Goal: Information Seeking & Learning: Learn about a topic

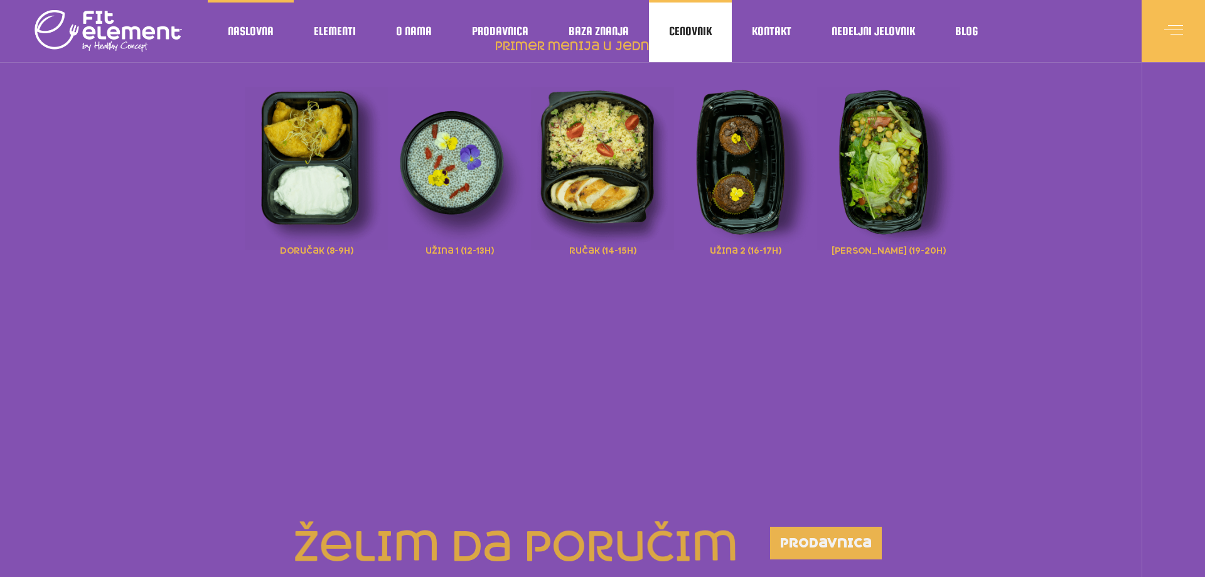
click at [689, 28] on span "Cenovnik" at bounding box center [690, 31] width 43 height 6
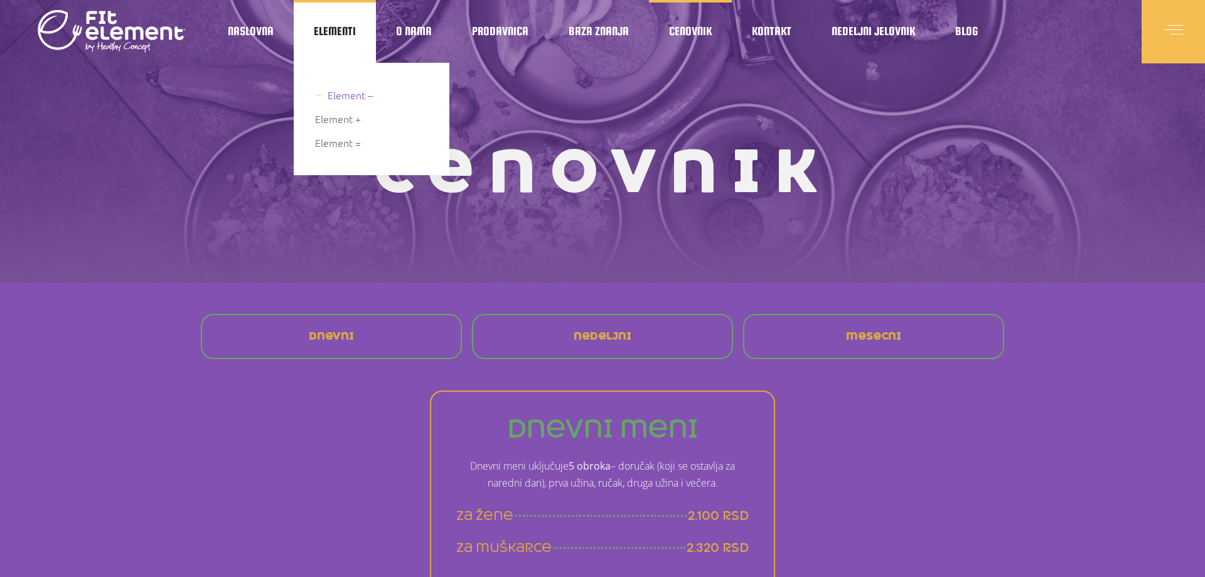
click at [343, 95] on span "Element –" at bounding box center [350, 95] width 45 height 17
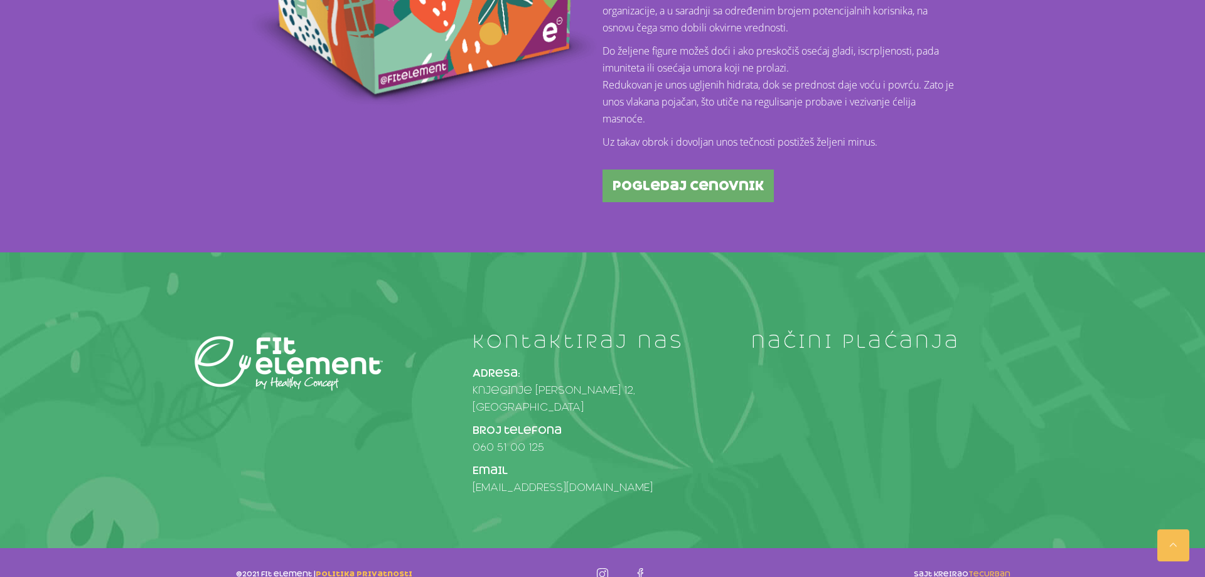
scroll to position [590, 0]
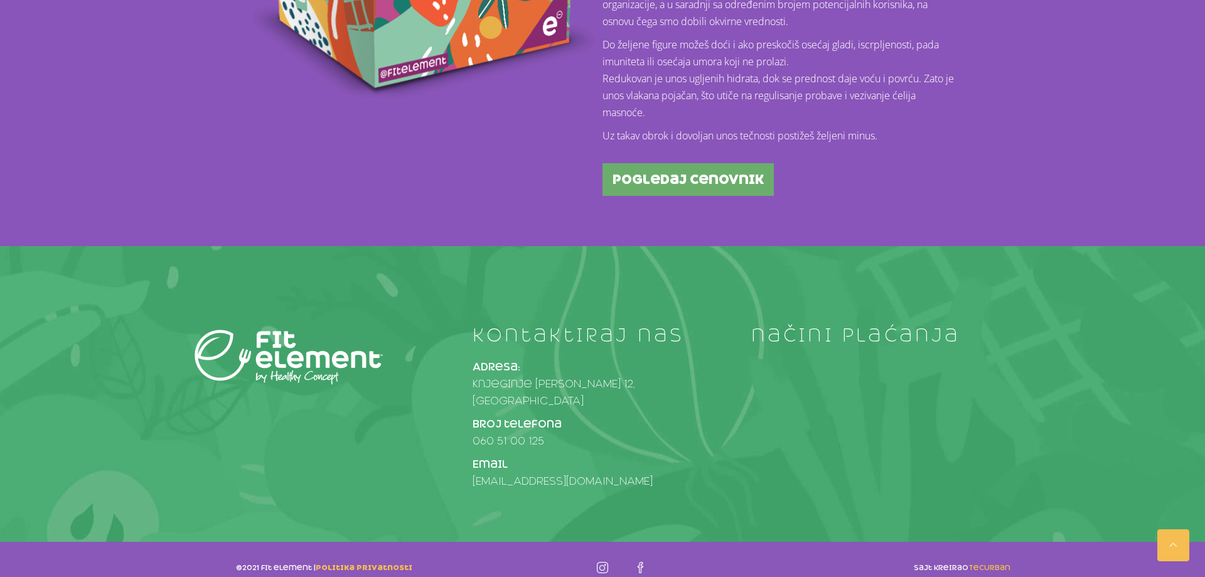
click at [703, 177] on span "pogledaj cenovnik" at bounding box center [688, 179] width 151 height 13
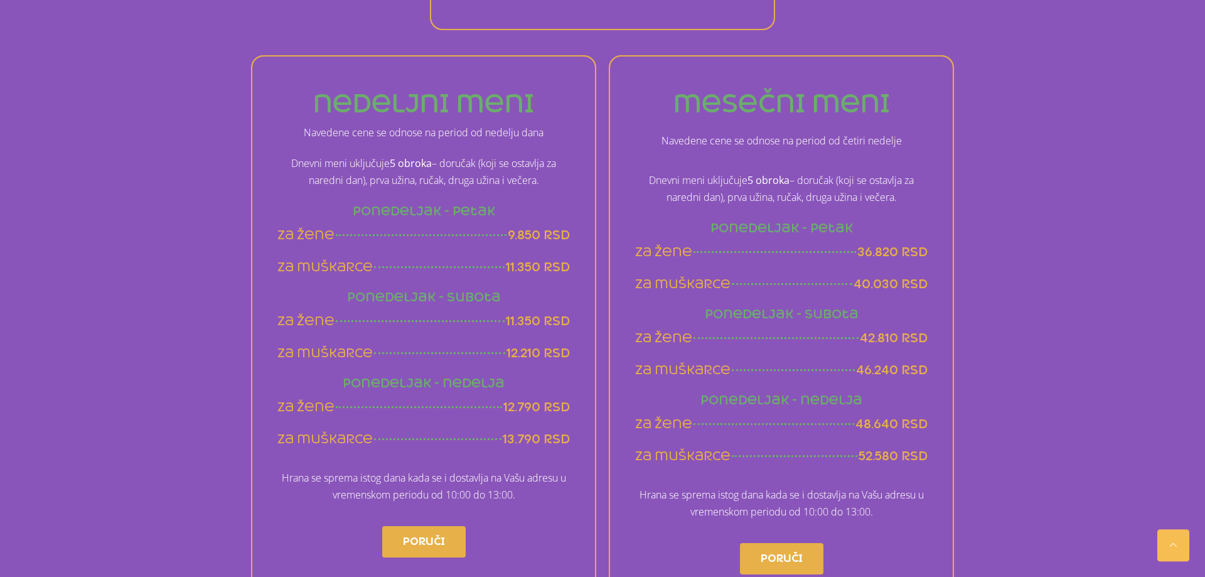
scroll to position [832, 0]
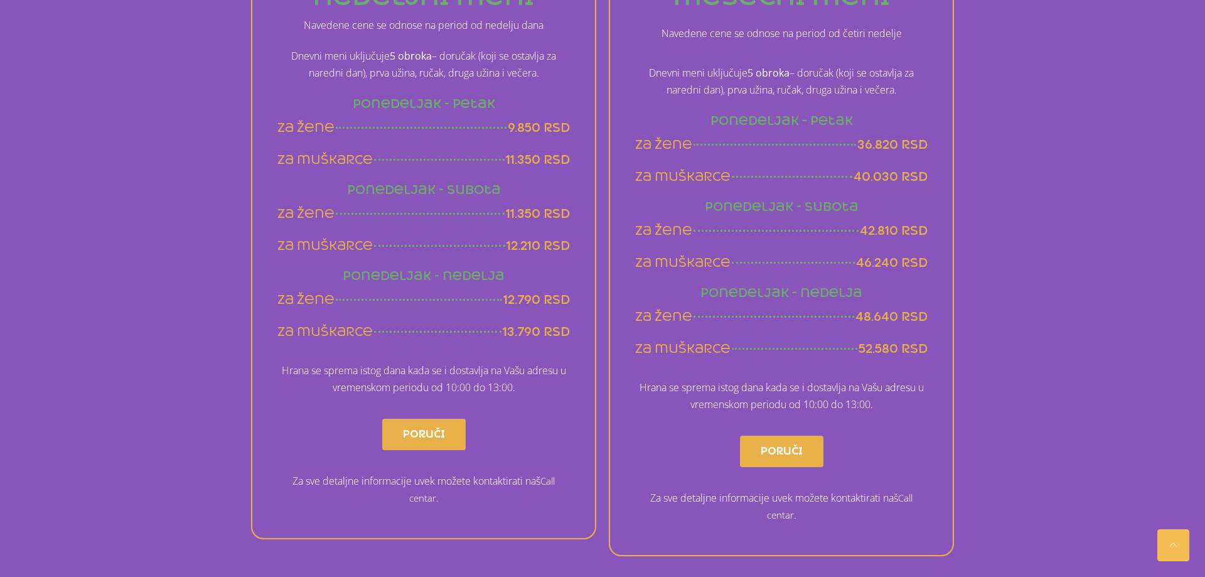
drag, startPoint x: 930, startPoint y: 347, endPoint x: 778, endPoint y: 308, distance: 157.0
click at [778, 308] on div "mesečni meni Navedene cene se odnose na period od četiri nedelje Dnevni meni uk…" at bounding box center [781, 252] width 345 height 608
drag, startPoint x: 634, startPoint y: 314, endPoint x: 944, endPoint y: 351, distance: 312.3
click at [944, 351] on div "mesečni meni Navedene cene se odnose na period od četiri nedelje Dnevni meni uk…" at bounding box center [781, 252] width 345 height 608
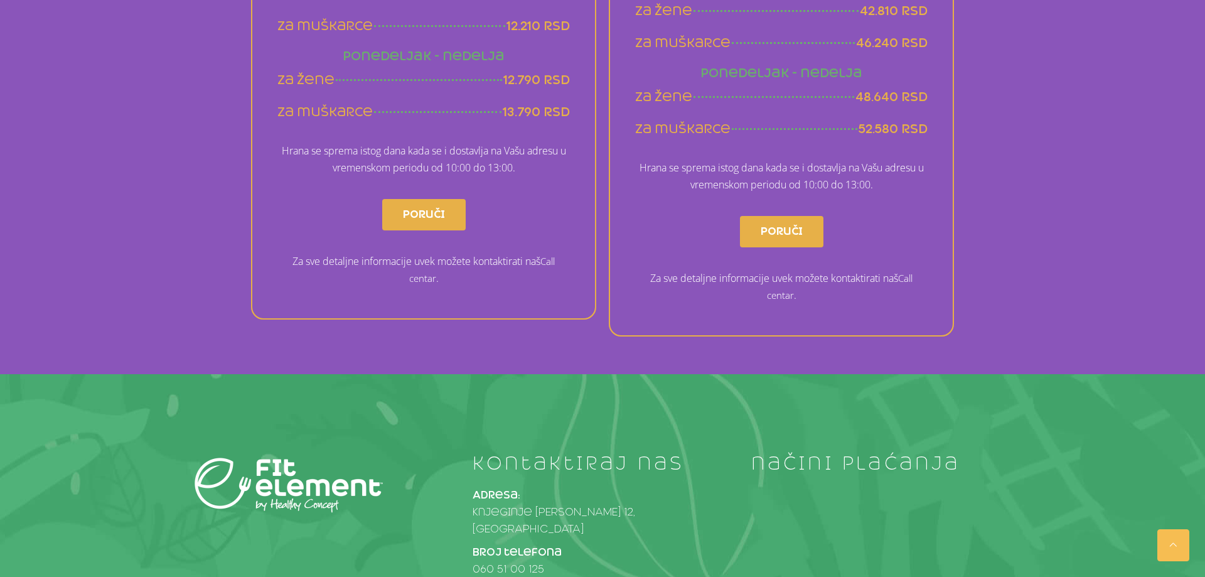
scroll to position [1180, 0]
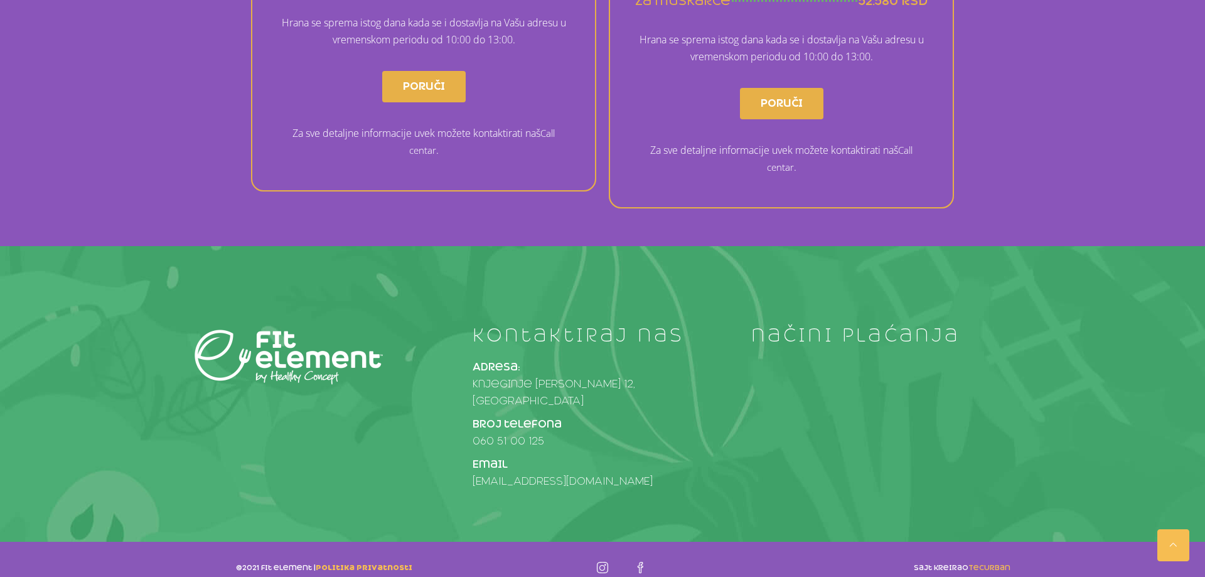
click at [792, 335] on h4 "načini plaćanja" at bounding box center [880, 335] width 259 height 20
click at [790, 382] on div "kontaktiraj nas Adresa: Knjeginje Zorke 12, Beograd Broj telefona 060 51 00 125…" at bounding box center [602, 410] width 835 height 171
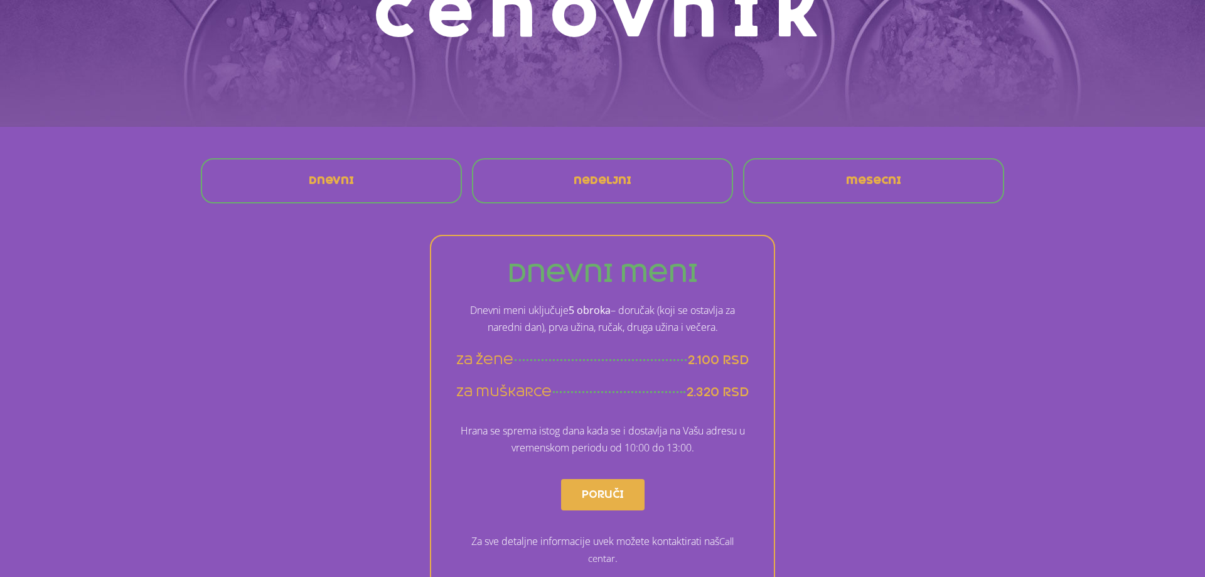
scroll to position [0, 0]
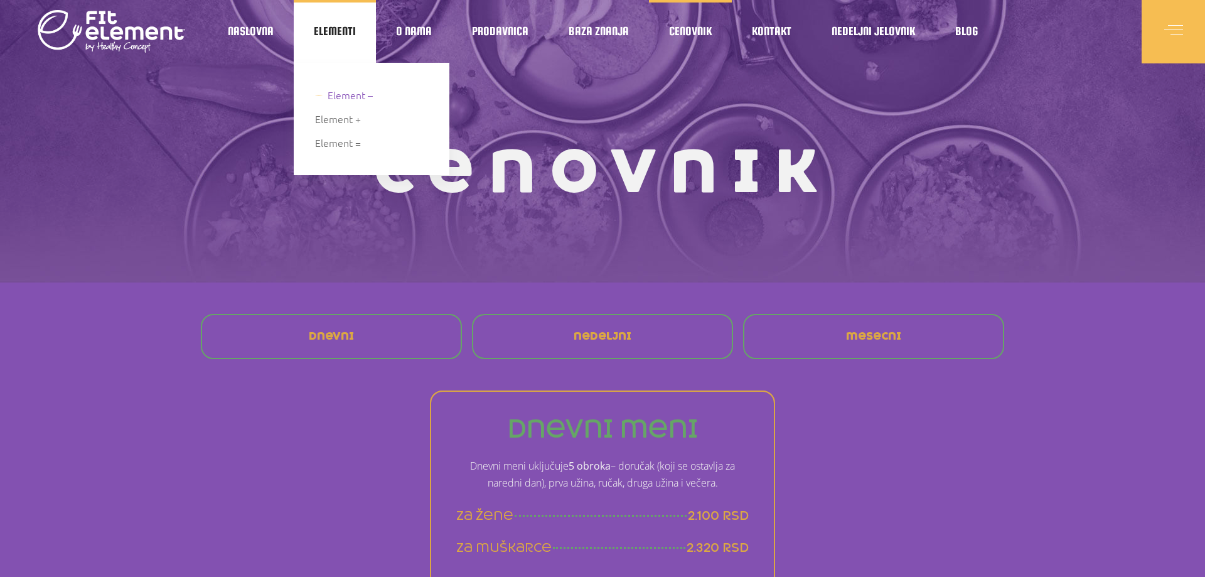
click at [338, 100] on span "Element –" at bounding box center [350, 95] width 45 height 17
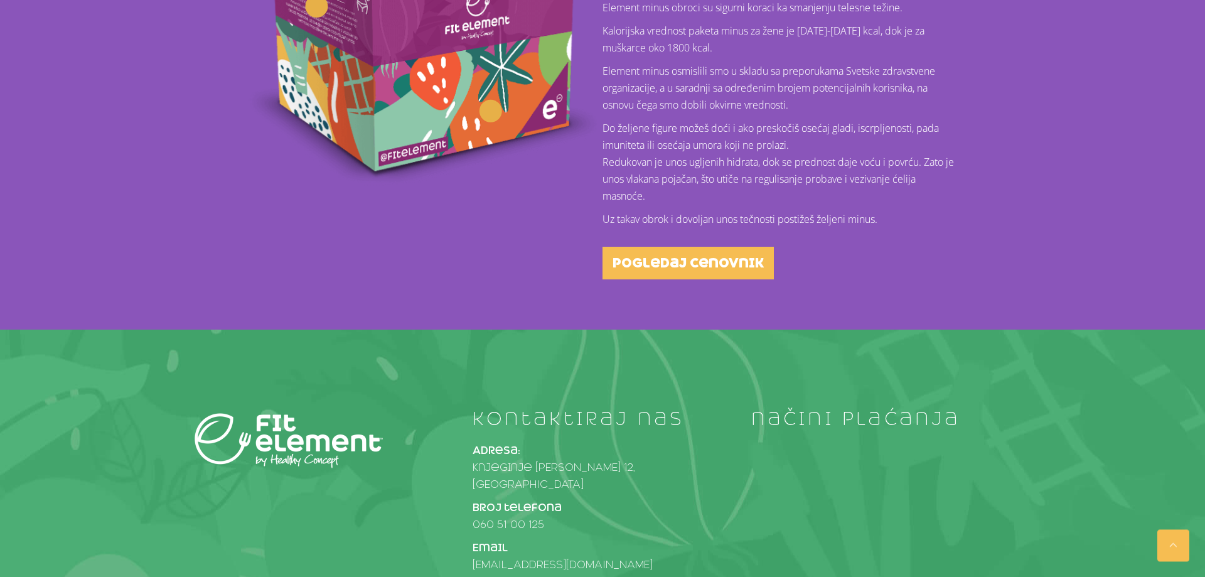
scroll to position [398, 0]
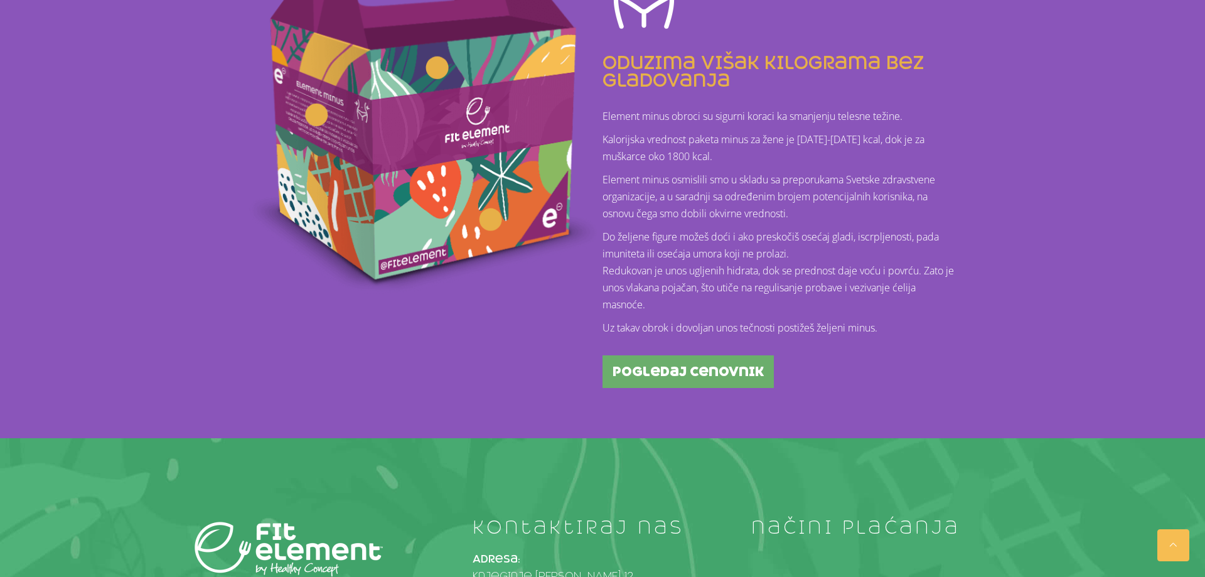
click at [672, 372] on span "pogledaj cenovnik" at bounding box center [688, 371] width 151 height 13
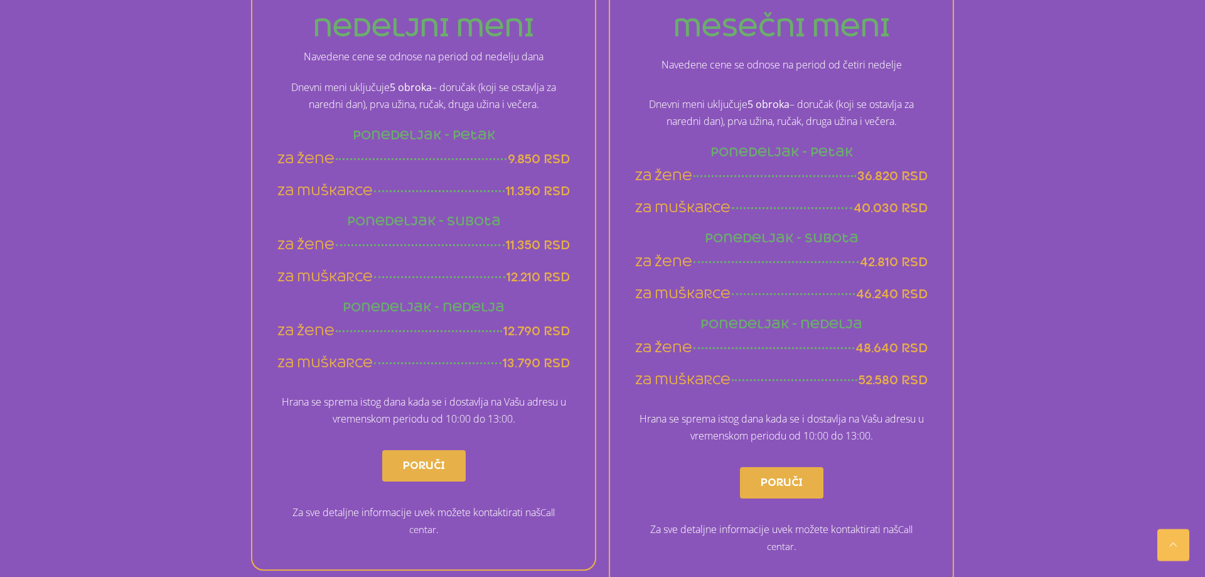
scroll to position [832, 0]
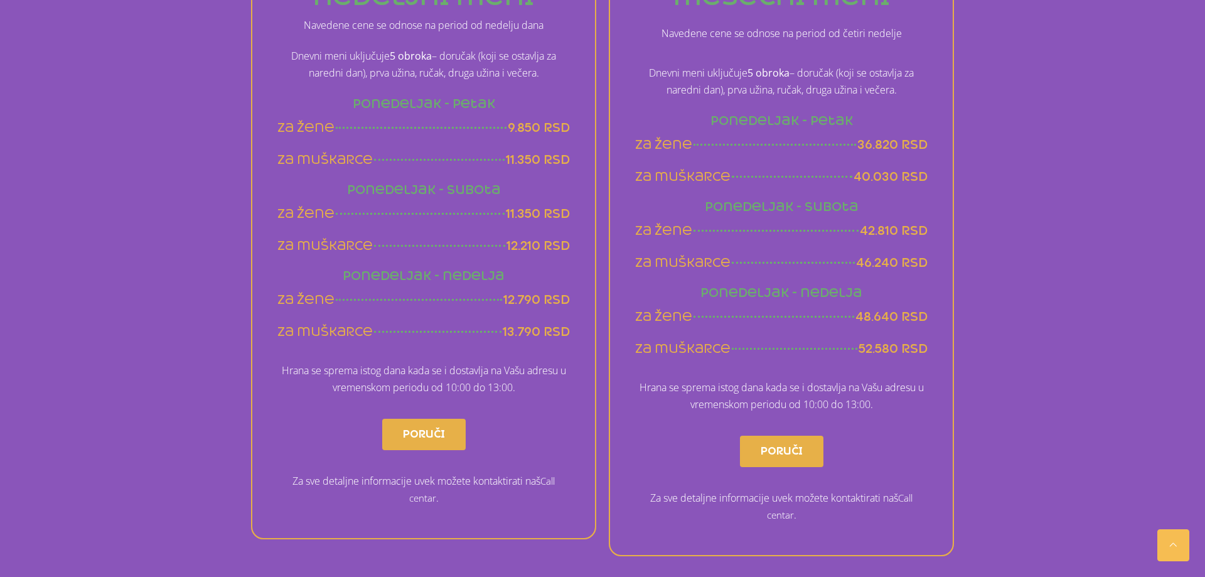
click at [864, 347] on span "52.580 rsd" at bounding box center [893, 349] width 69 height 16
click at [877, 351] on span "52.580 rsd" at bounding box center [893, 349] width 69 height 16
click at [861, 350] on span "52.580 rsd" at bounding box center [893, 349] width 69 height 16
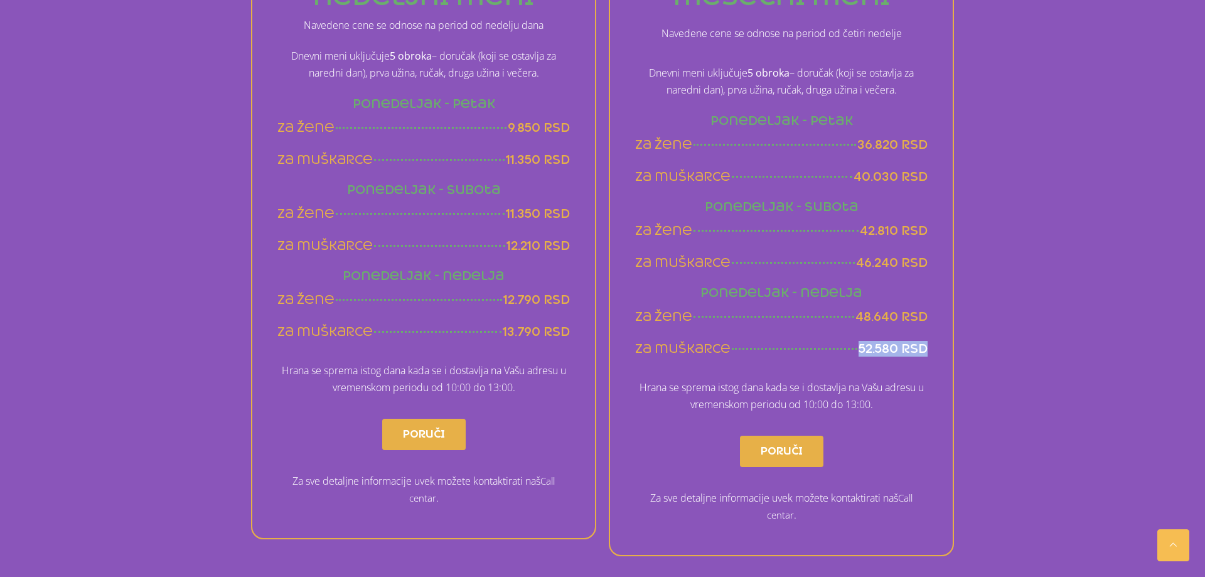
drag, startPoint x: 861, startPoint y: 350, endPoint x: 942, endPoint y: 353, distance: 81.7
click at [942, 353] on div "mesečni meni Navedene cene se odnose na period od četiri nedelje Dnevni meni uk…" at bounding box center [781, 252] width 345 height 608
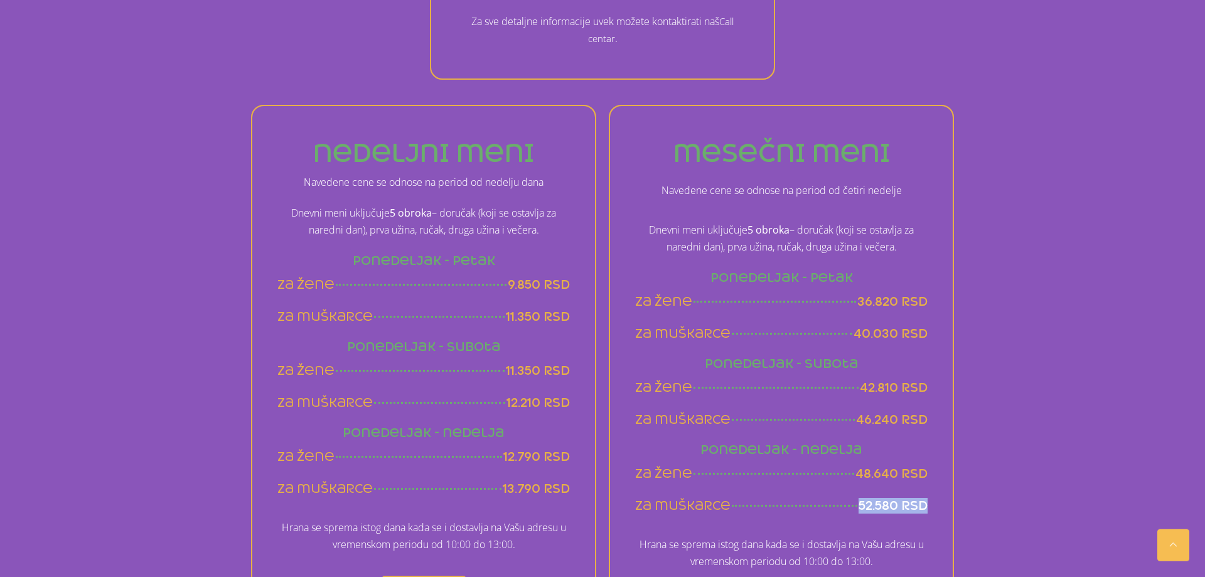
scroll to position [704, 0]
